Goal: Task Accomplishment & Management: Use online tool/utility

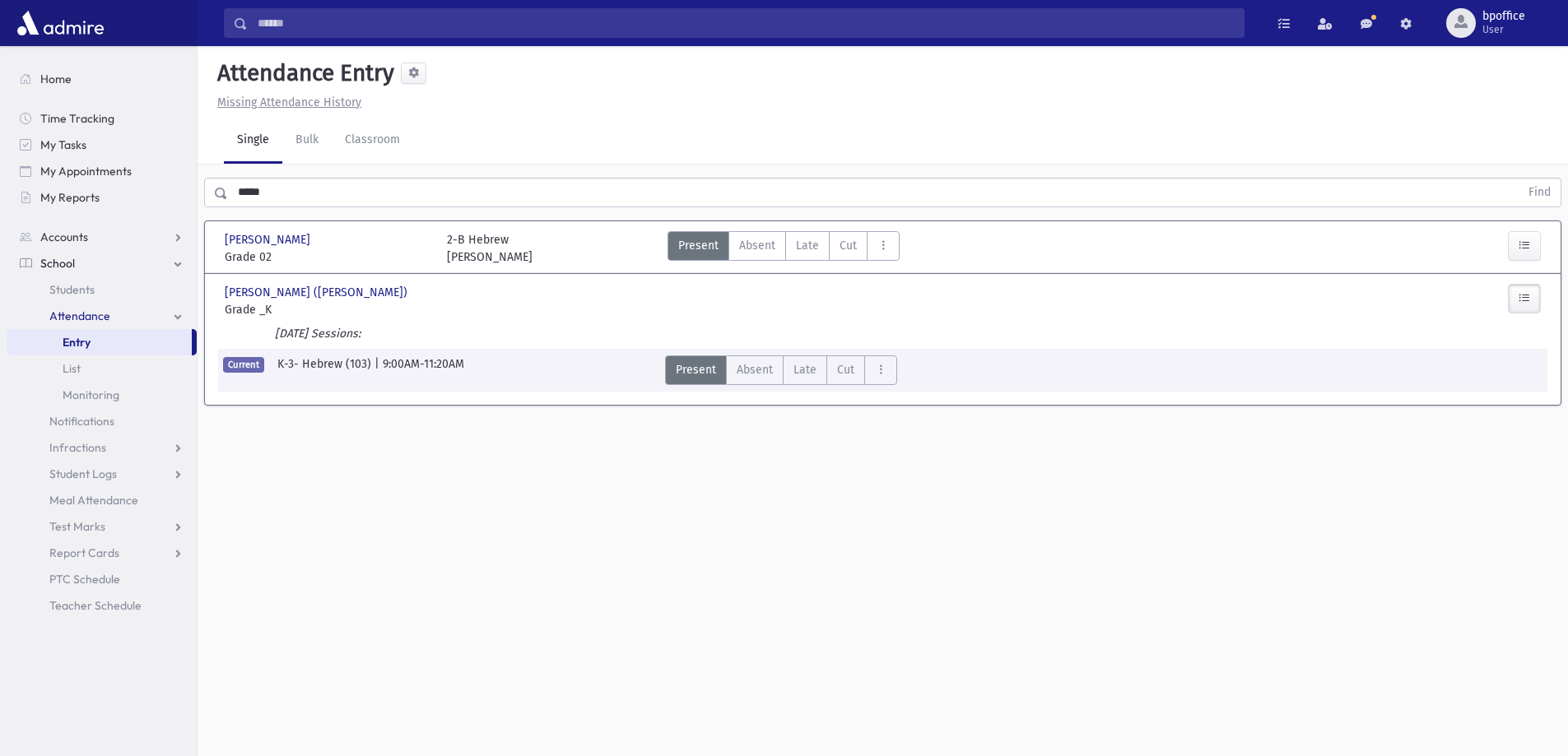
click at [80, 340] on span "Entry" at bounding box center [77, 342] width 28 height 15
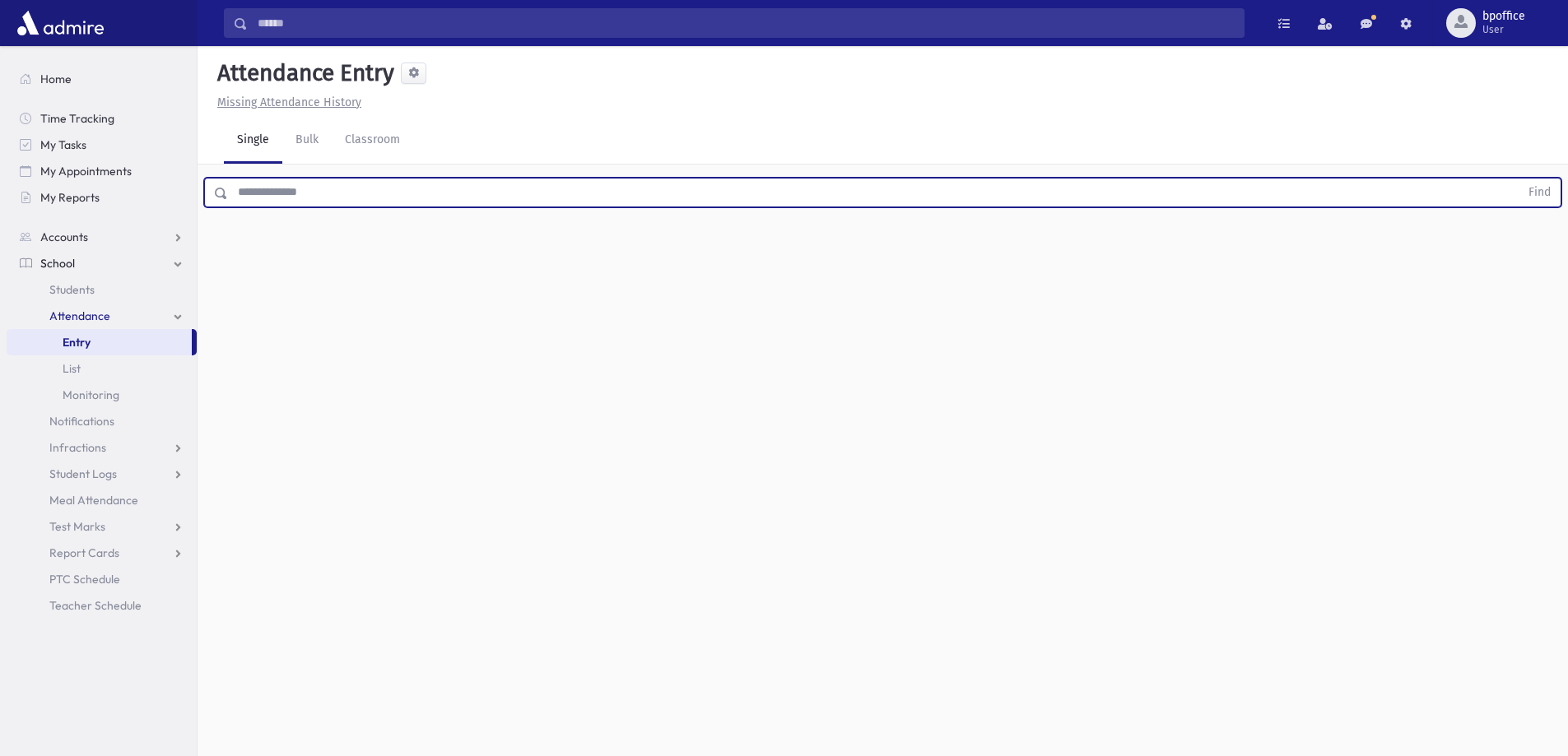
click at [267, 193] on input "text" at bounding box center [874, 193] width 1291 height 30
type input "****"
click at [1518, 178] on button "Find" at bounding box center [1538, 192] width 42 height 28
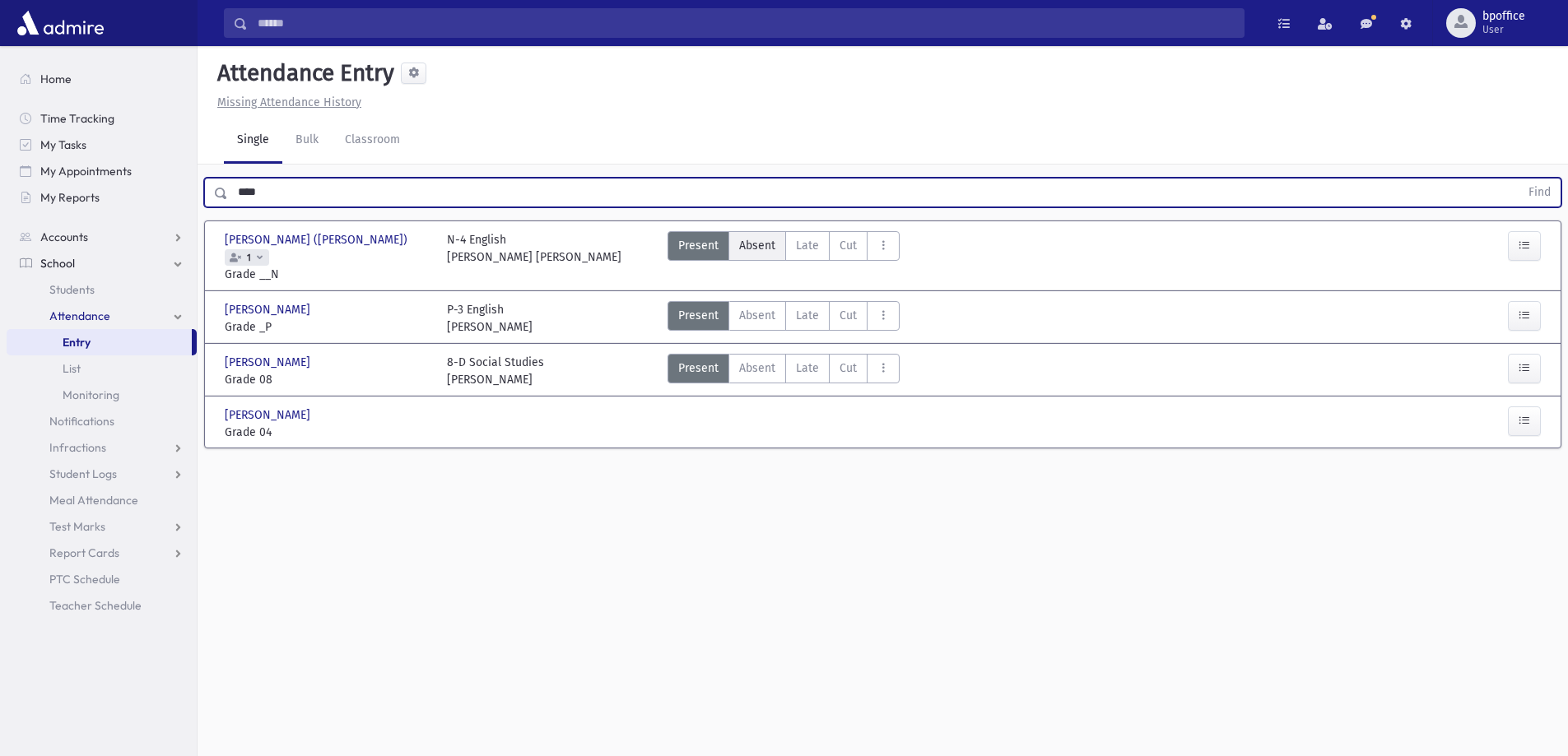
click at [763, 238] on span "Absent" at bounding box center [757, 246] width 36 height 18
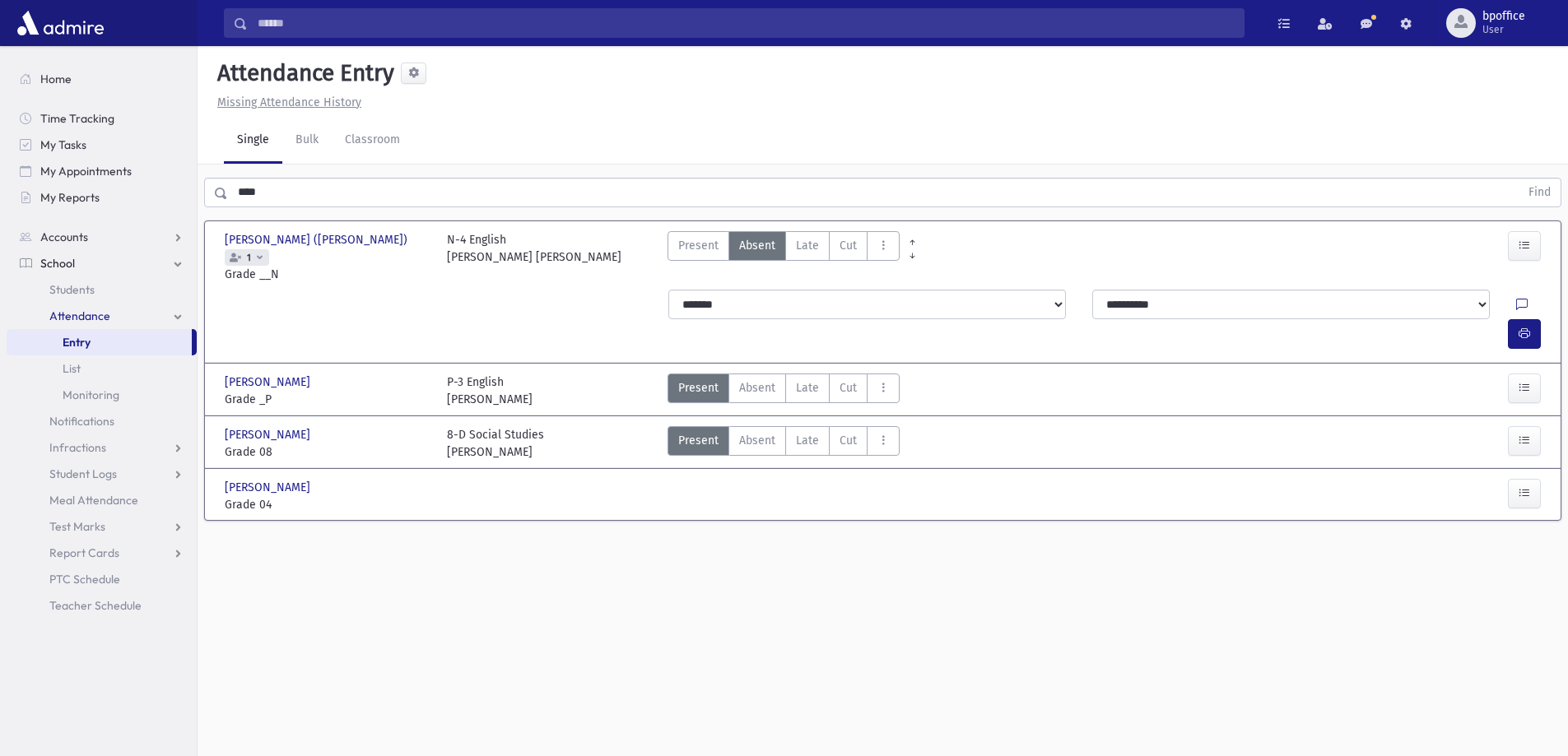
click at [81, 346] on span "Entry" at bounding box center [77, 342] width 28 height 15
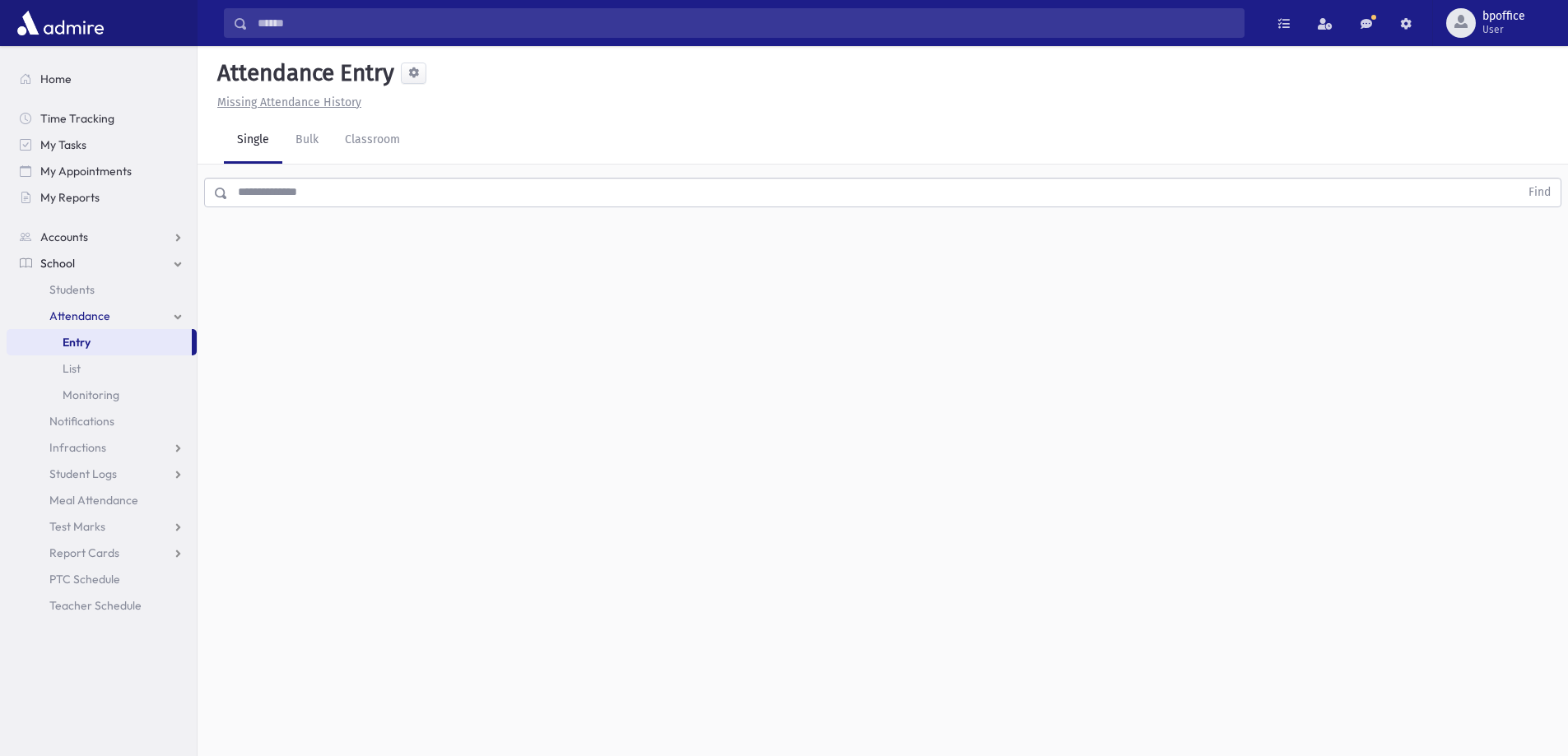
click at [344, 201] on input "text" at bounding box center [874, 193] width 1291 height 30
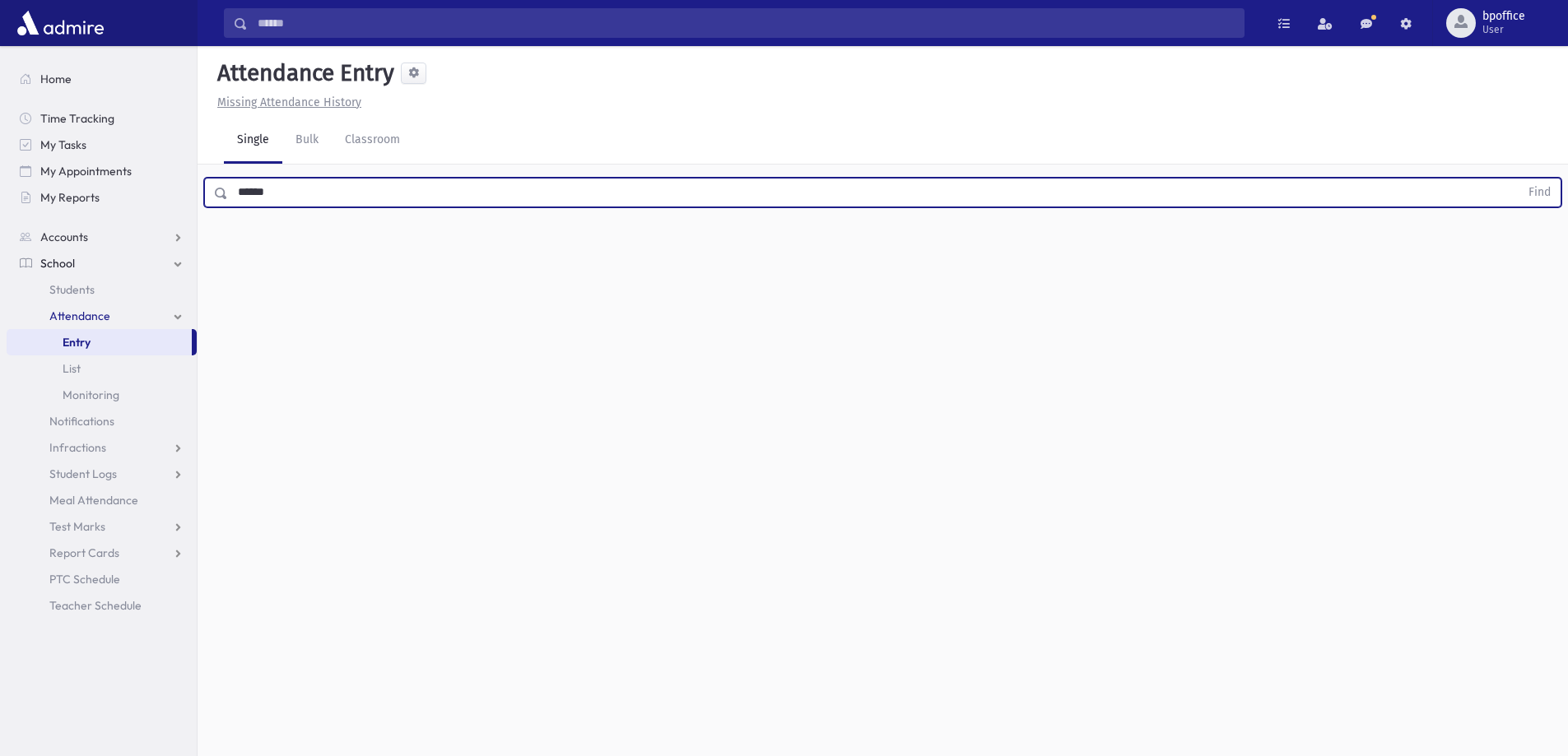
type input "******"
click at [1518, 178] on button "Find" at bounding box center [1538, 192] width 42 height 28
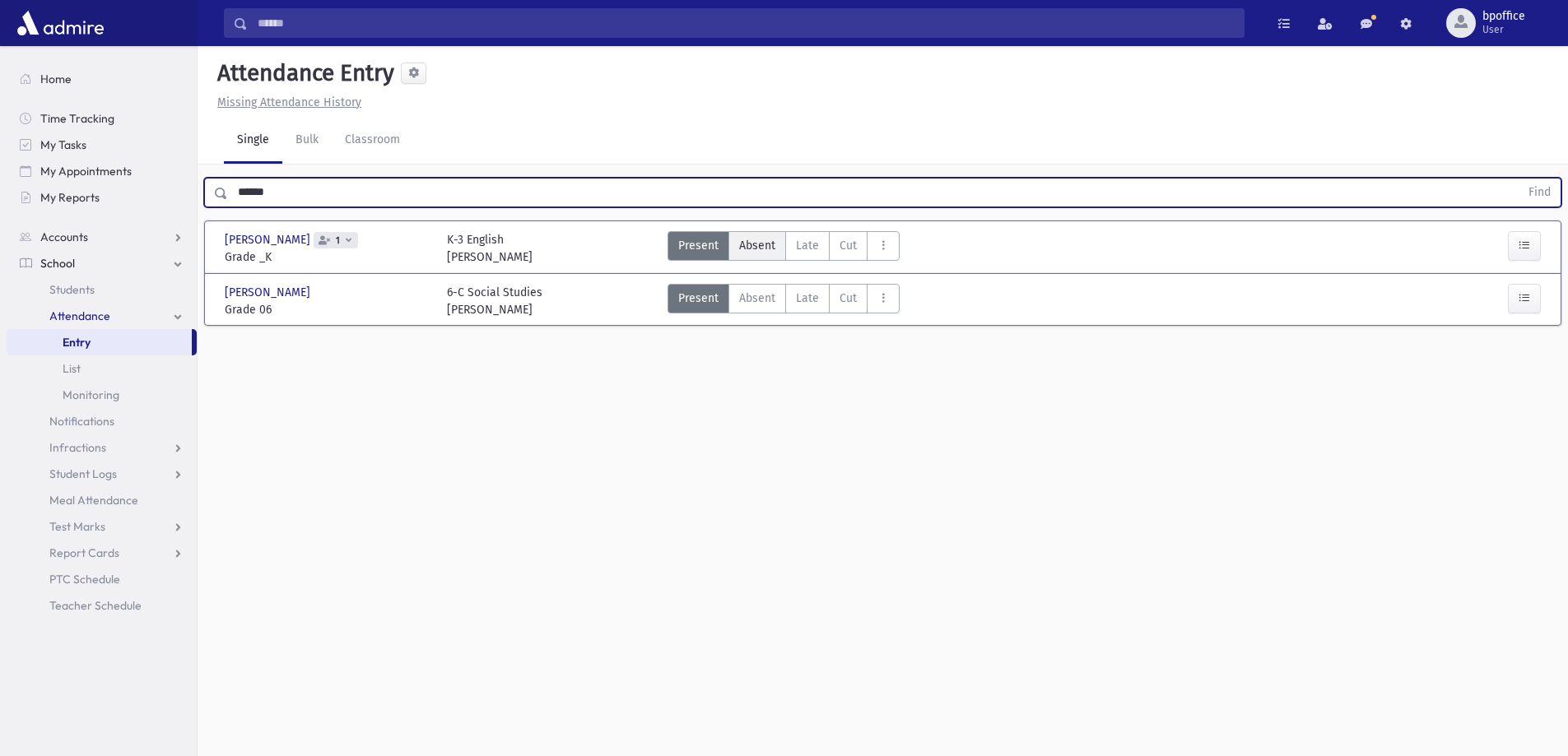
click at [764, 243] on span "Absent" at bounding box center [757, 246] width 36 height 18
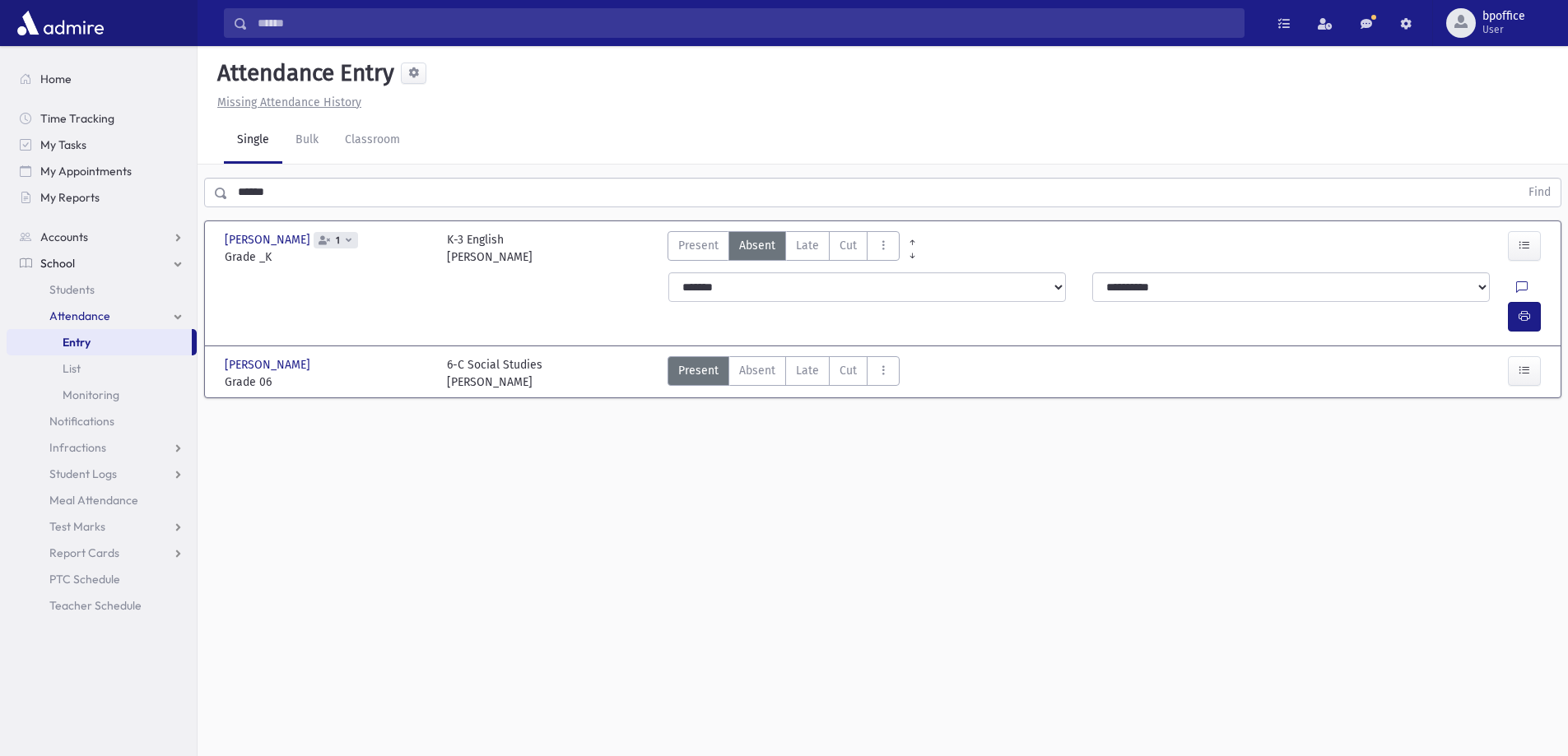
click at [80, 338] on span "Entry" at bounding box center [77, 342] width 28 height 15
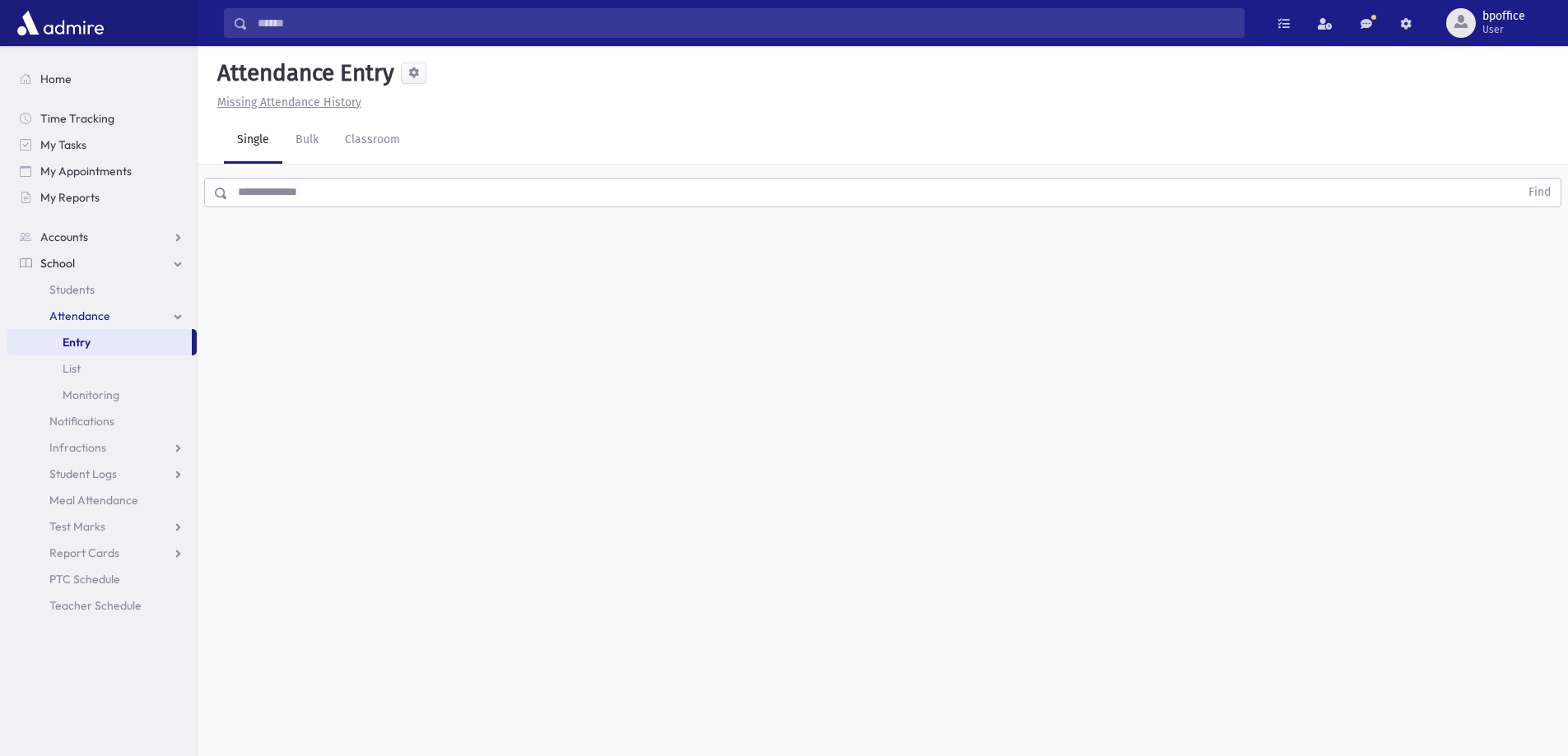
click at [279, 190] on input "text" at bounding box center [874, 193] width 1291 height 30
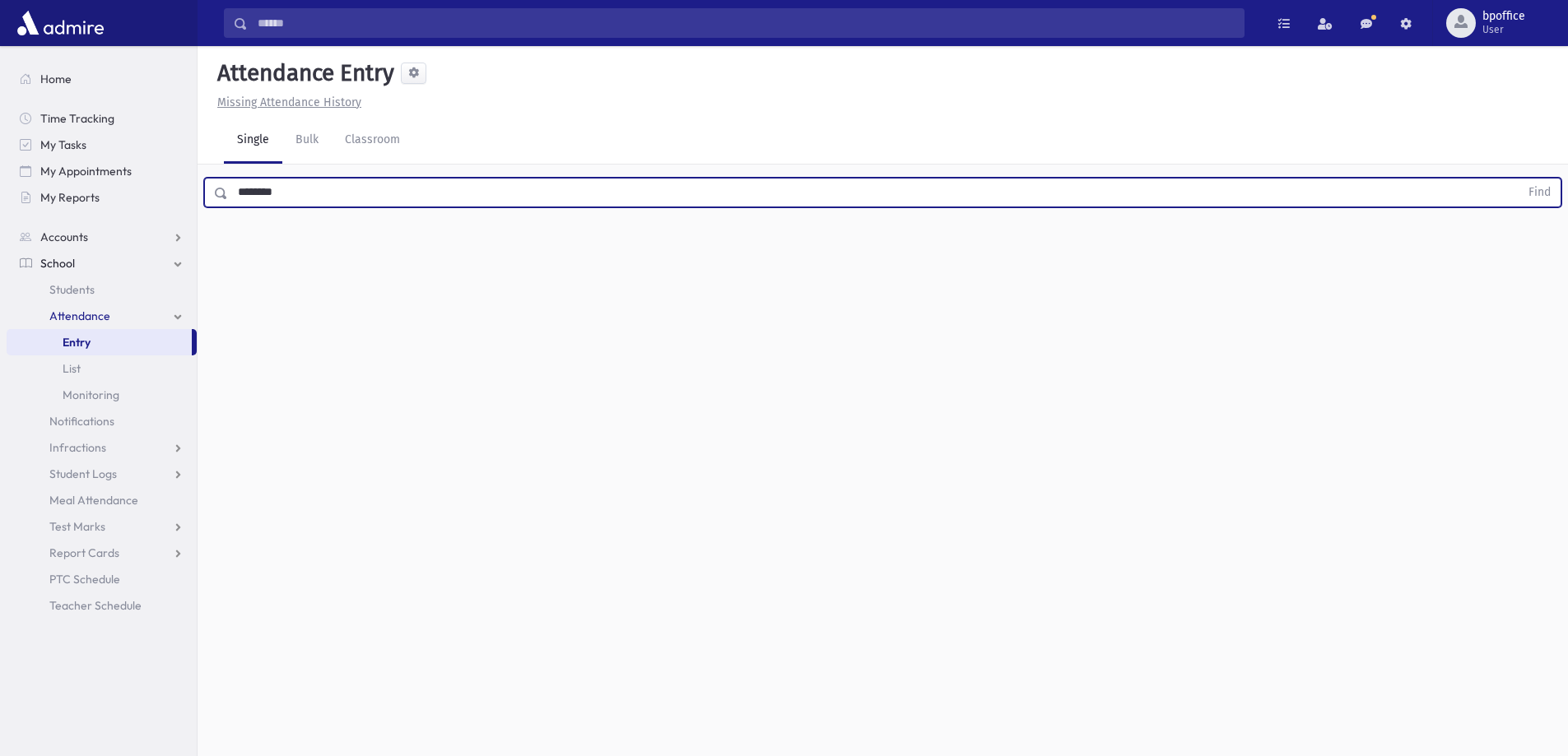
click at [1518, 178] on button "Find" at bounding box center [1538, 192] width 42 height 28
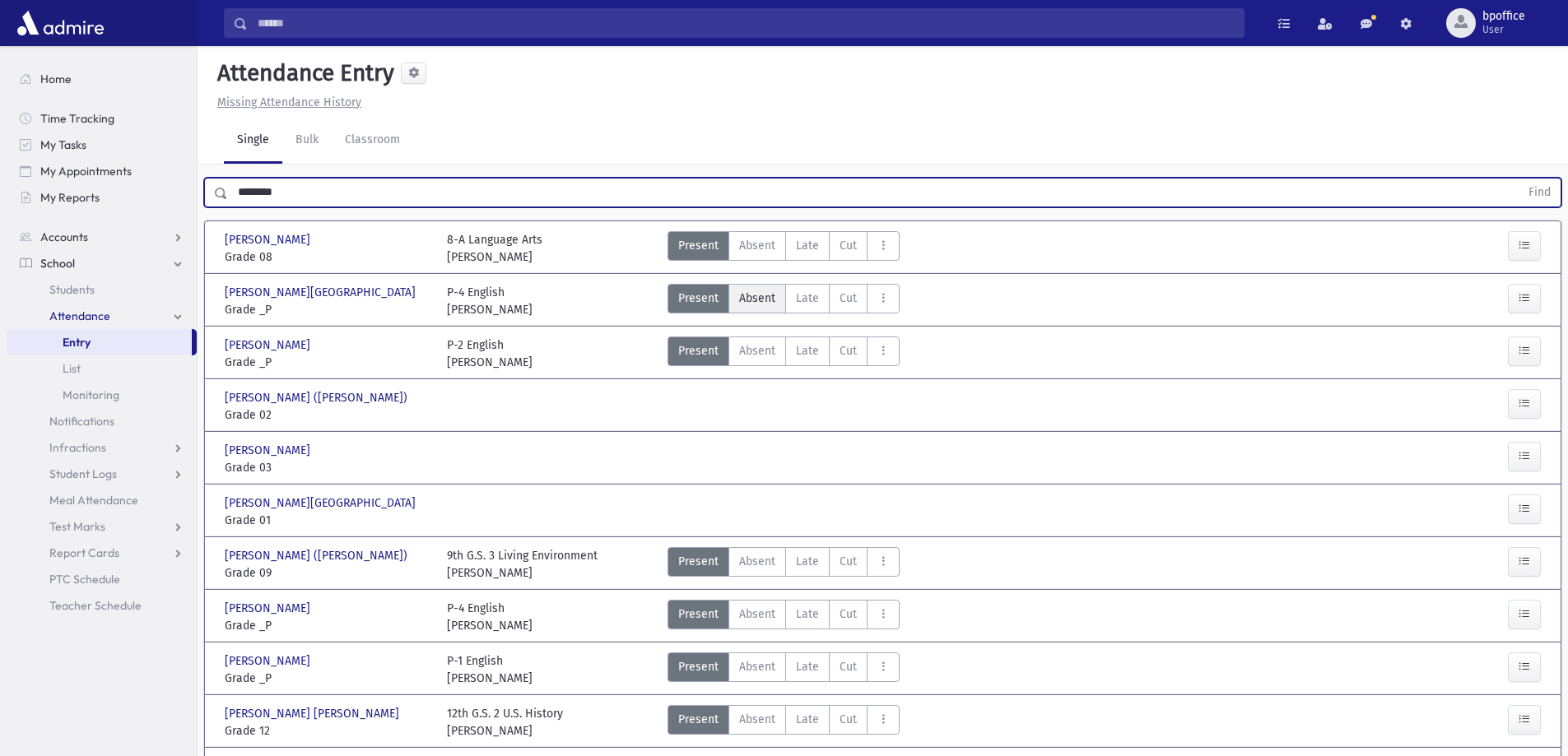
click at [755, 300] on span "Absent" at bounding box center [757, 298] width 36 height 18
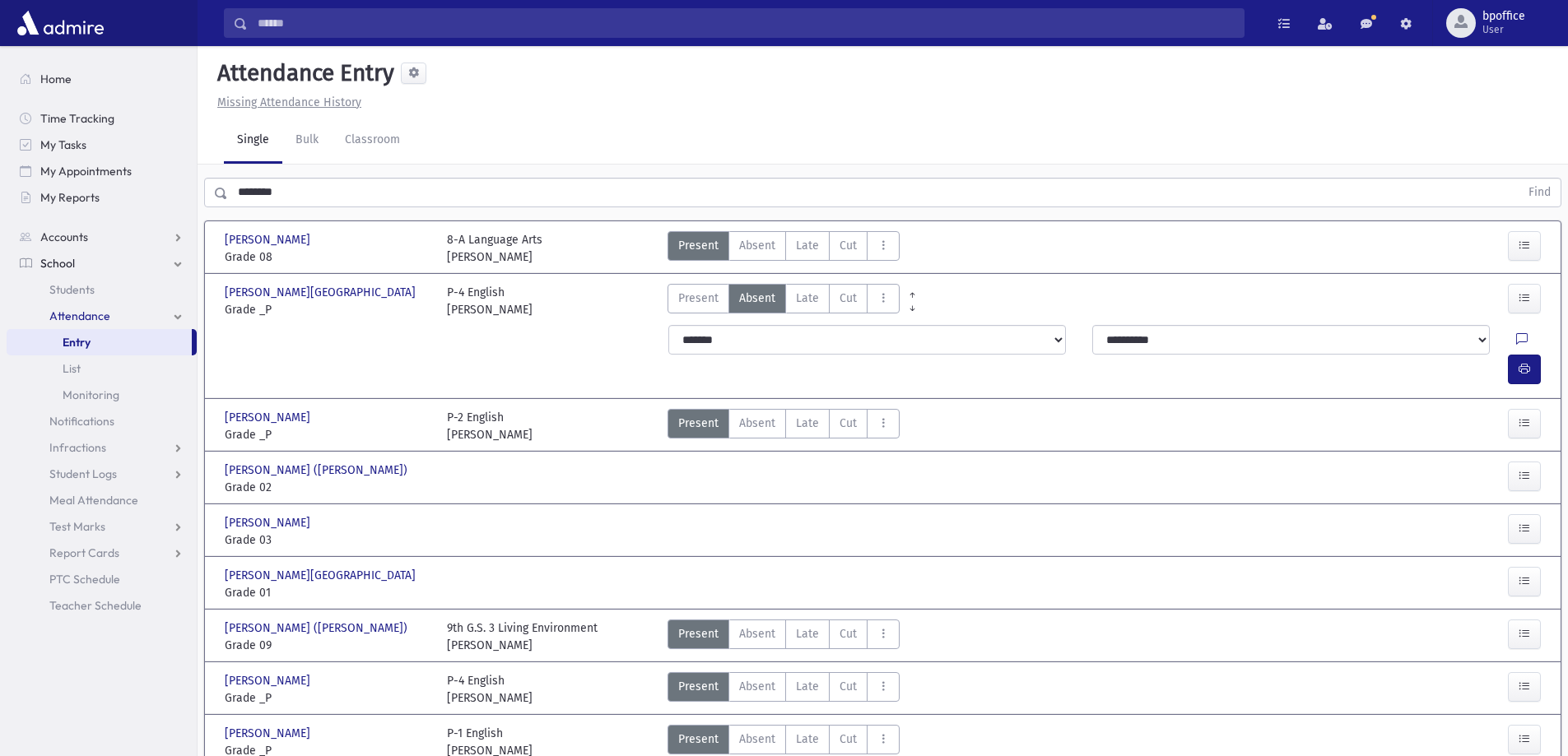
click at [1034, 141] on div "Single Bulk Classroom" at bounding box center [895, 141] width 1344 height 46
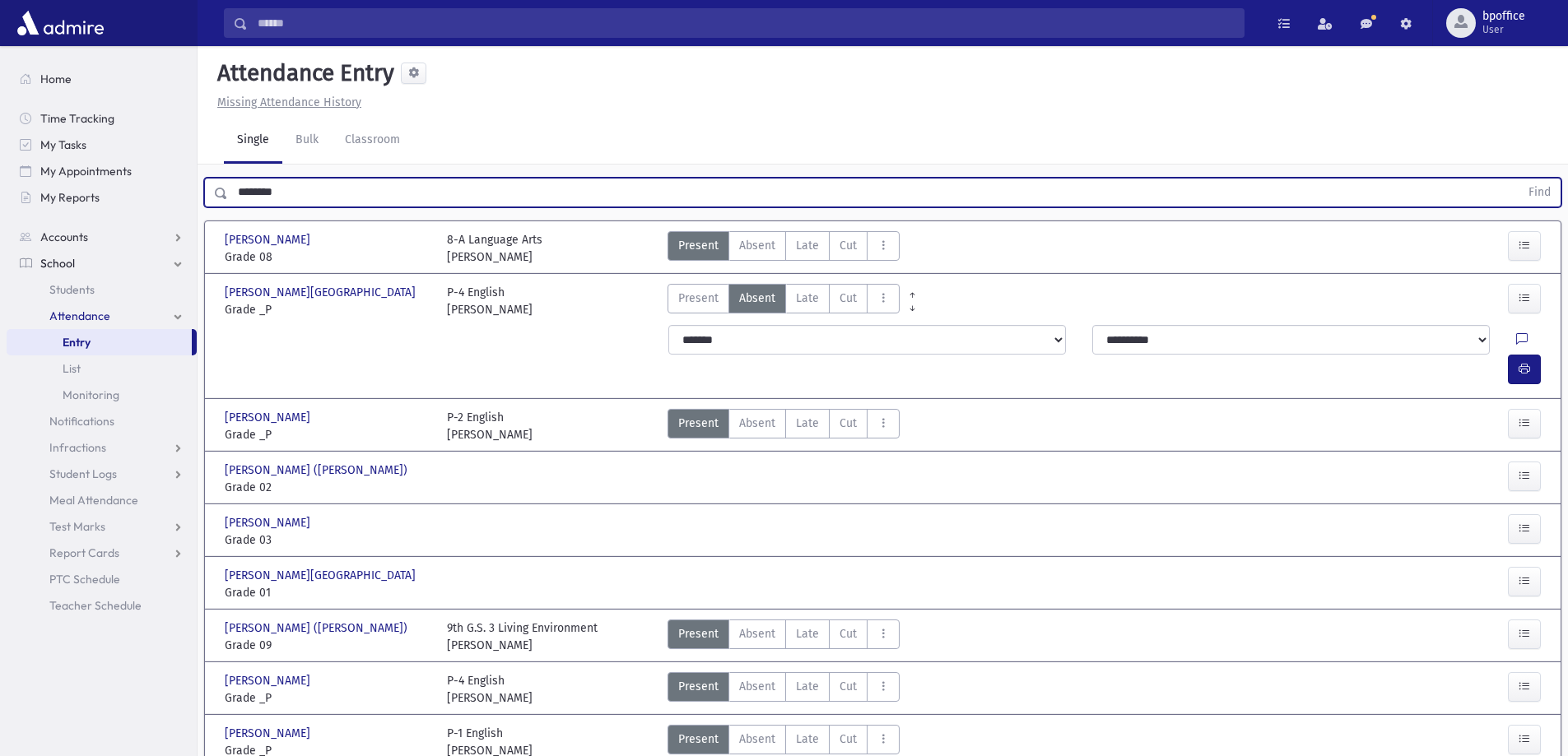
drag, startPoint x: 301, startPoint y: 189, endPoint x: 209, endPoint y: 191, distance: 92.0
click at [209, 191] on div "******** Find" at bounding box center [882, 193] width 1357 height 30
type input "*"
type input "******"
click at [1518, 178] on button "Find" at bounding box center [1538, 192] width 42 height 28
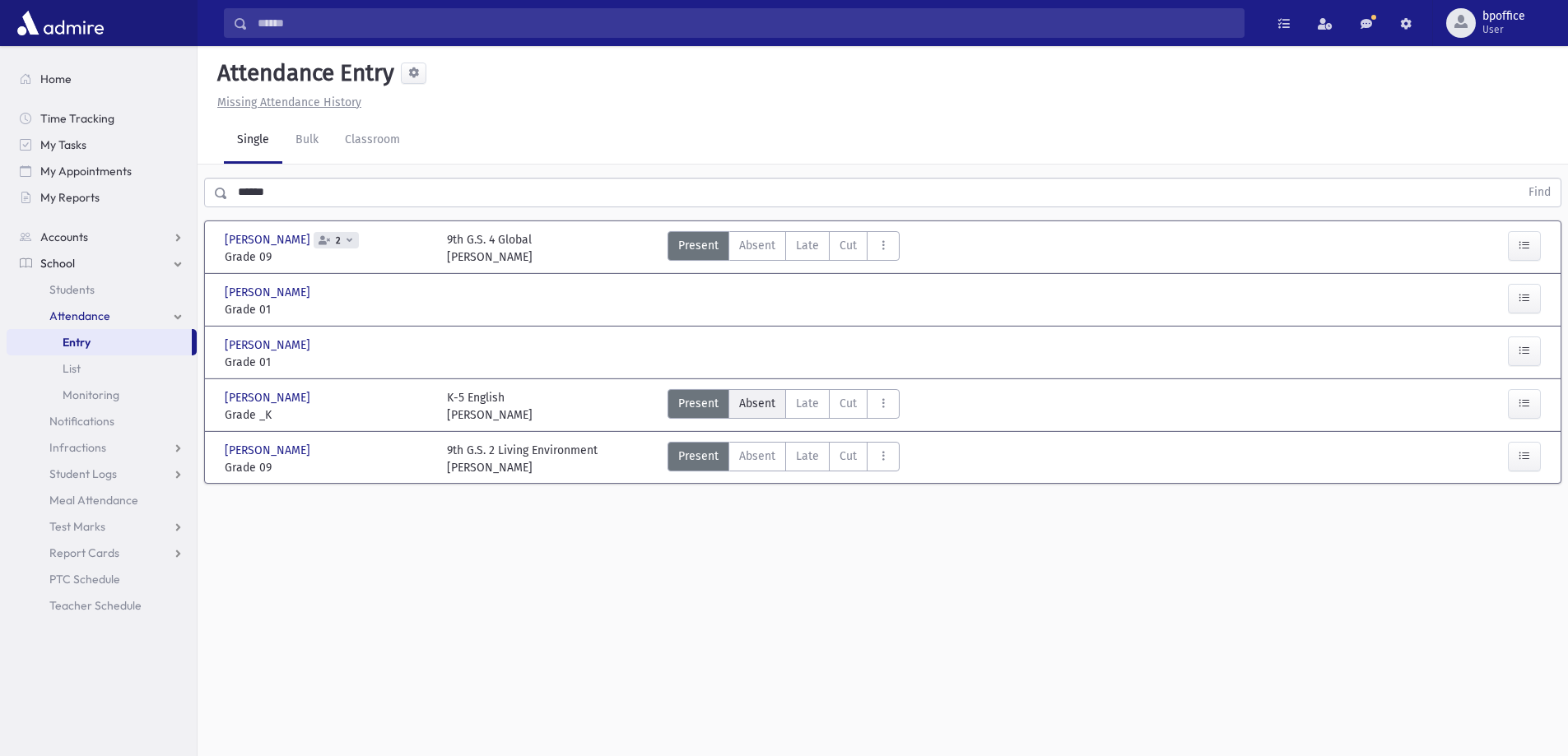
click at [744, 407] on span "Absent" at bounding box center [757, 404] width 36 height 18
